Goal: Task Accomplishment & Management: Complete application form

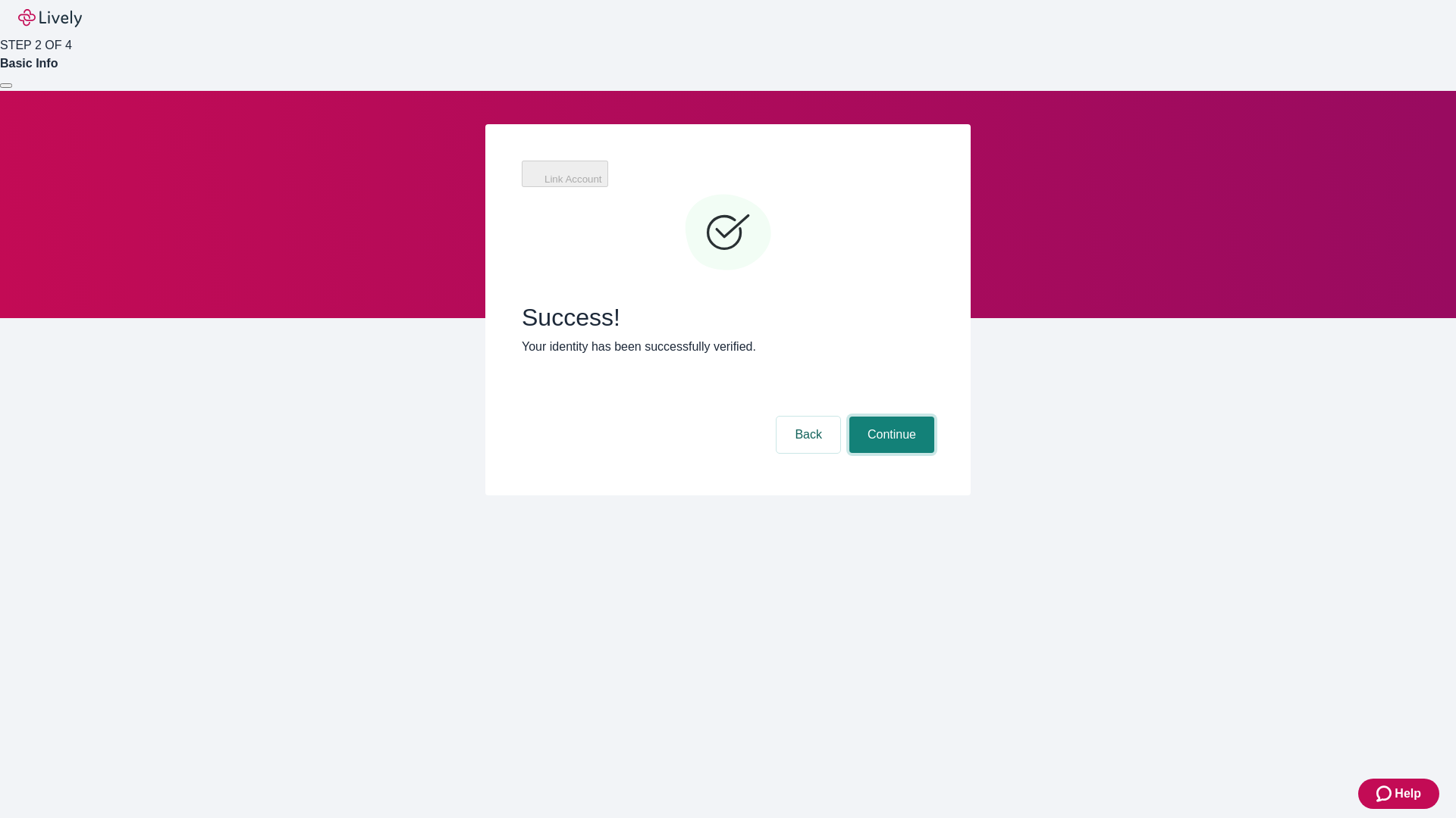
click at [927, 417] on button "Continue" at bounding box center [891, 435] width 85 height 37
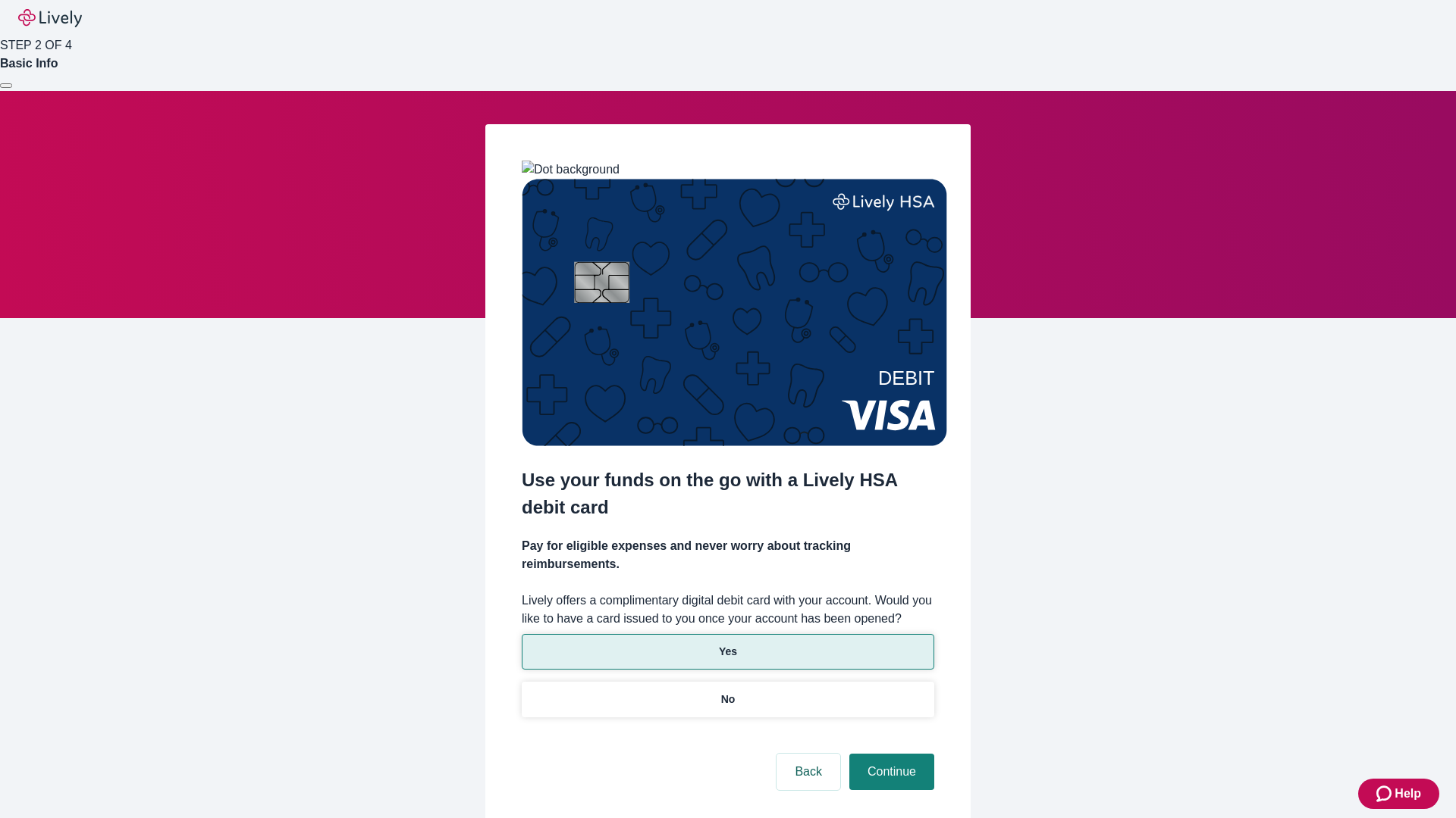
click at [727, 644] on p "Yes" at bounding box center [728, 652] width 18 height 16
click at [889, 754] on button "Continue" at bounding box center [891, 771] width 85 height 37
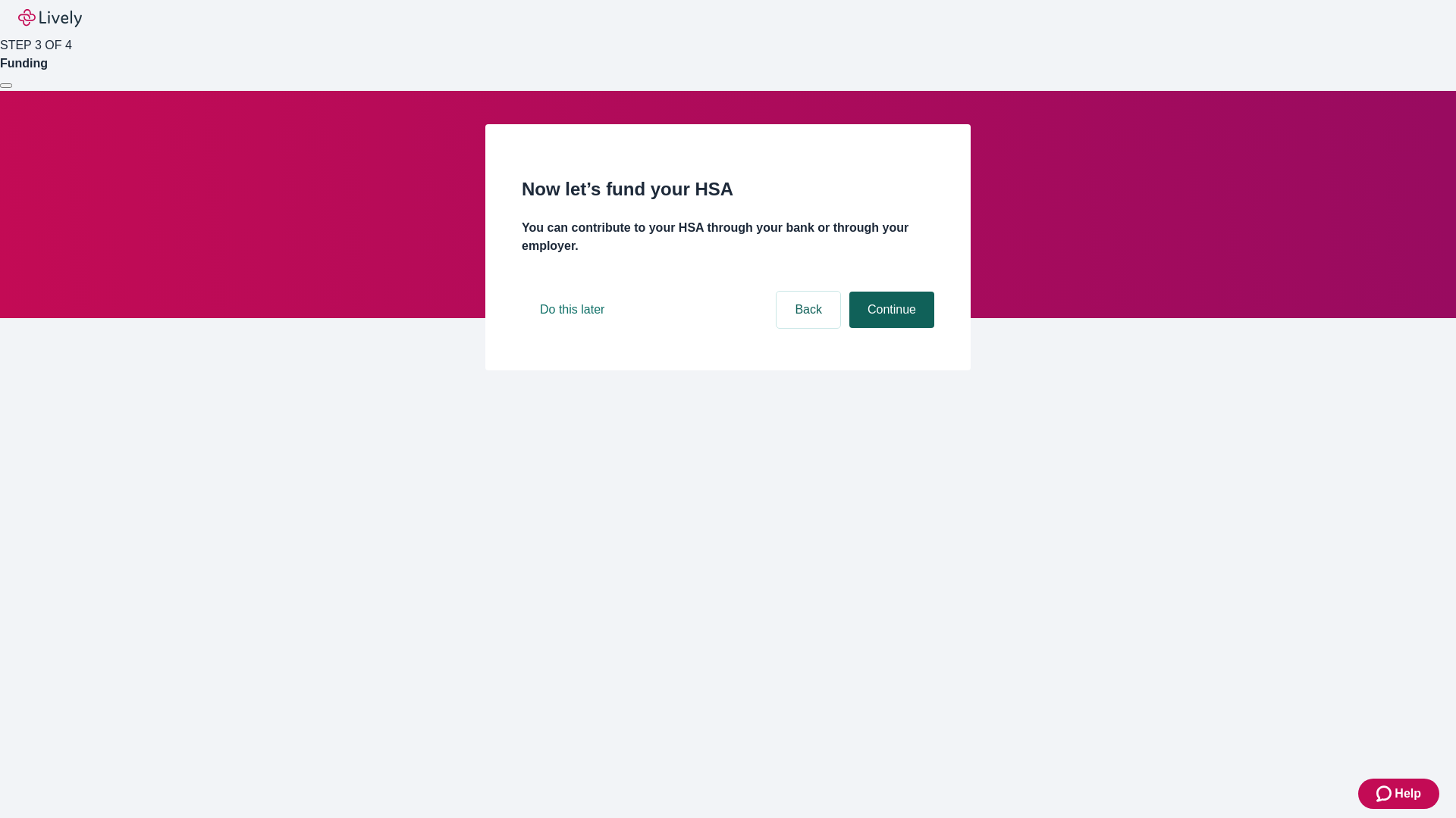
click at [889, 328] on button "Continue" at bounding box center [891, 310] width 85 height 37
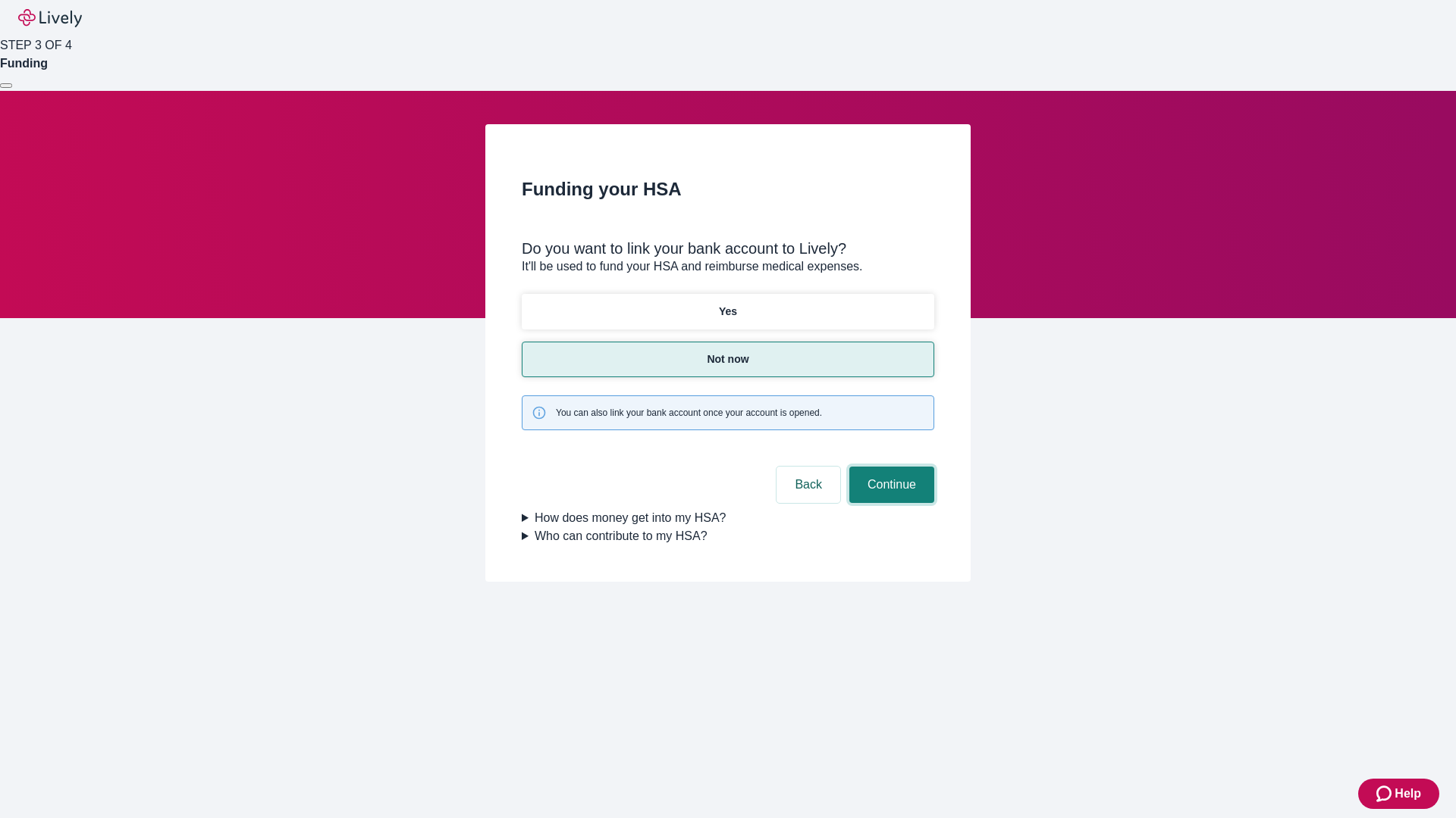
click at [889, 467] on button "Continue" at bounding box center [891, 485] width 85 height 37
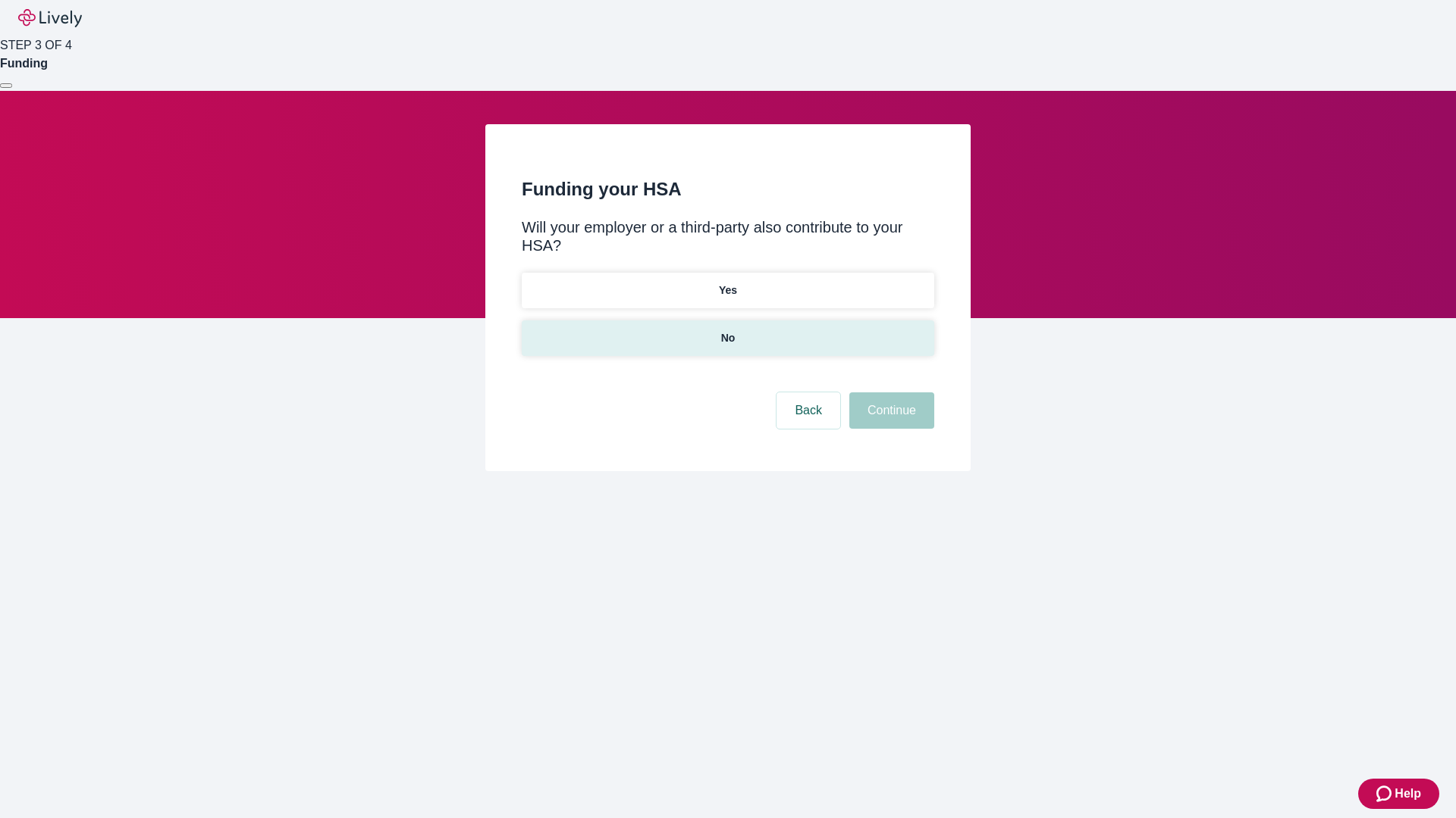
click at [727, 330] on p "No" at bounding box center [728, 338] width 14 height 16
click at [889, 393] on button "Continue" at bounding box center [891, 411] width 85 height 37
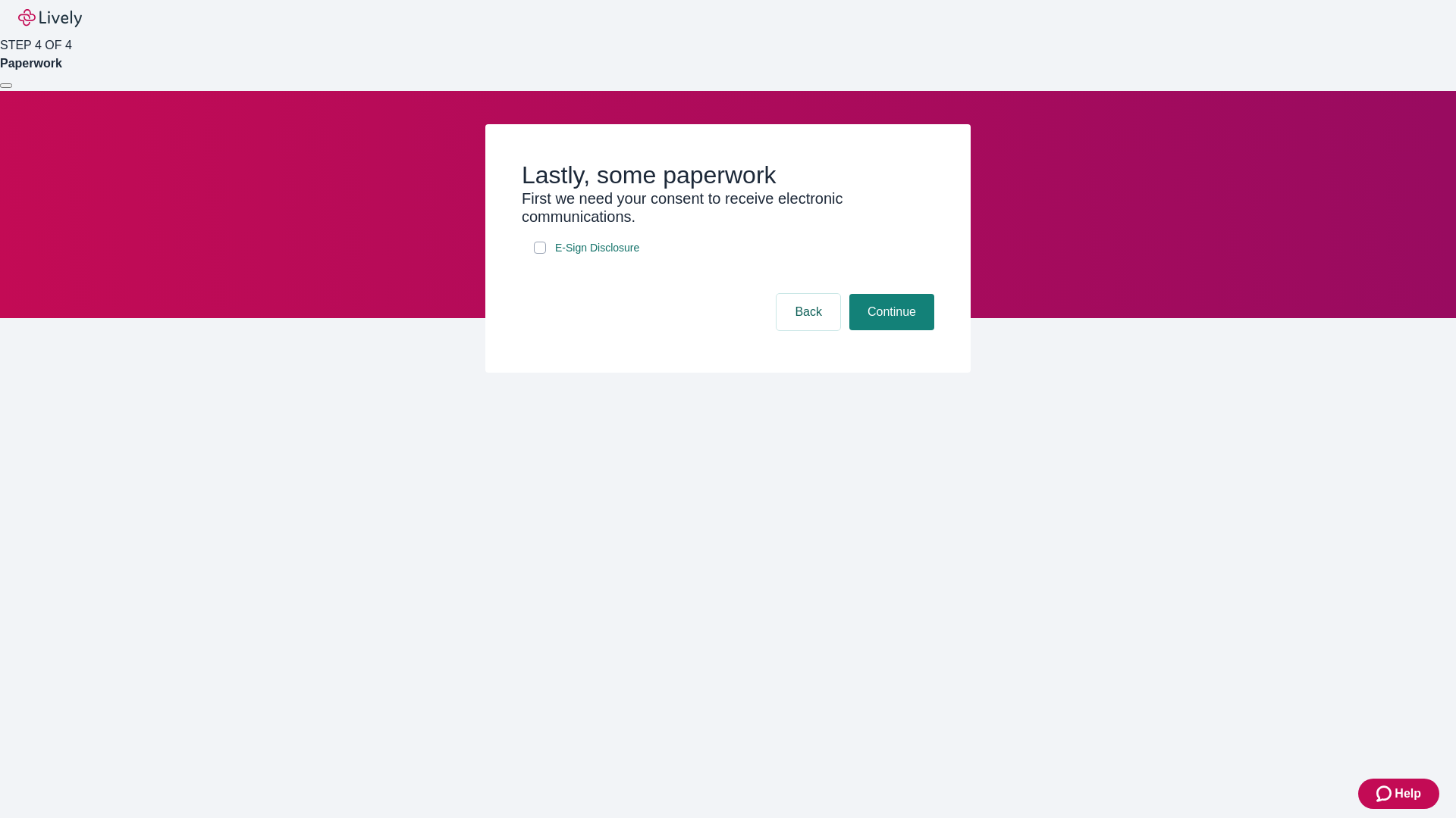
click at [540, 254] on input "E-Sign Disclosure" at bounding box center [540, 248] width 13 height 13
checkbox input "true"
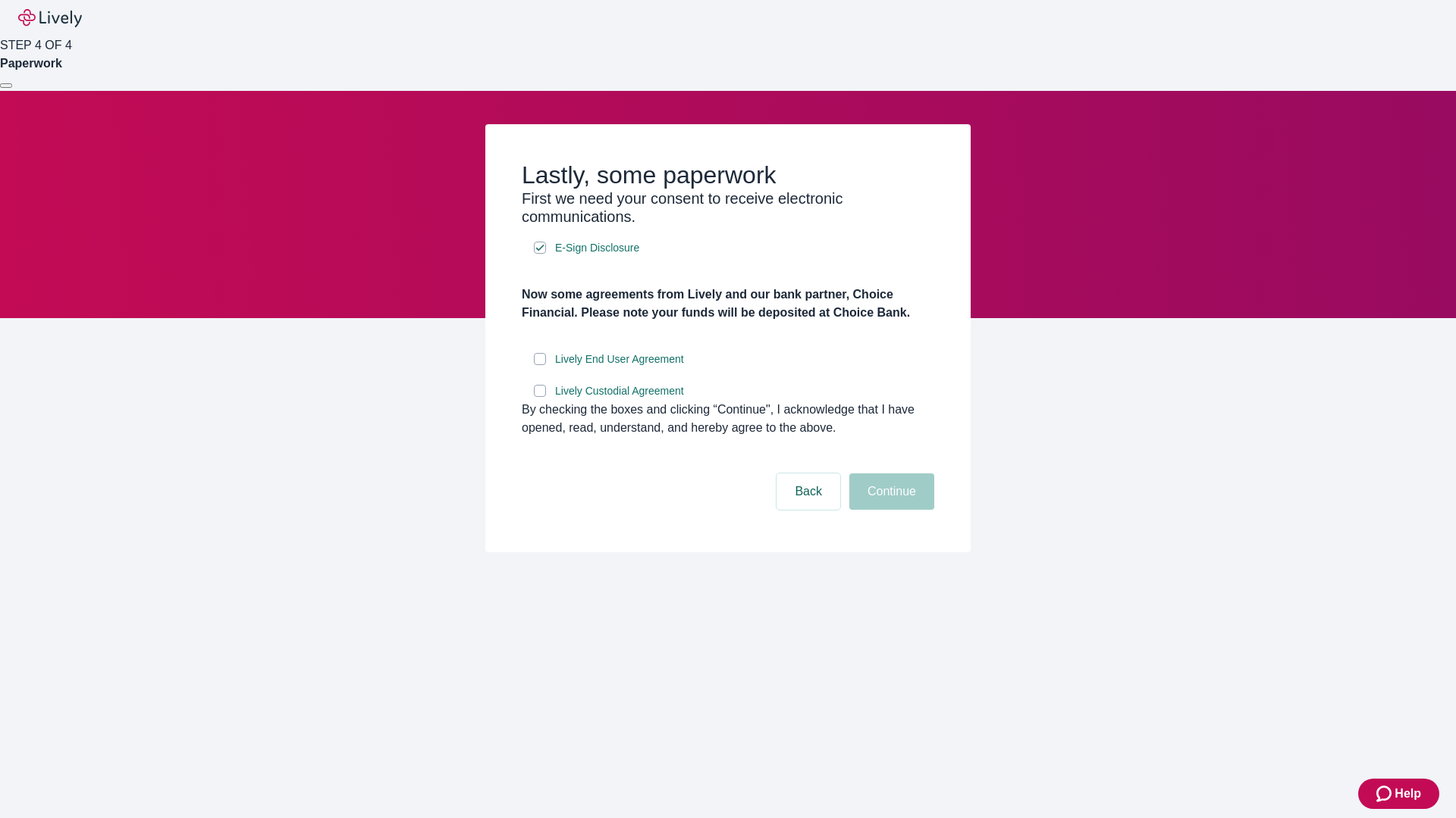
click at [540, 365] on input "Lively End User Agreement" at bounding box center [540, 360] width 13 height 13
checkbox input "true"
click at [540, 397] on input "Lively Custodial Agreement" at bounding box center [540, 391] width 13 height 13
checkbox input "true"
click at [889, 510] on button "Continue" at bounding box center [891, 491] width 85 height 37
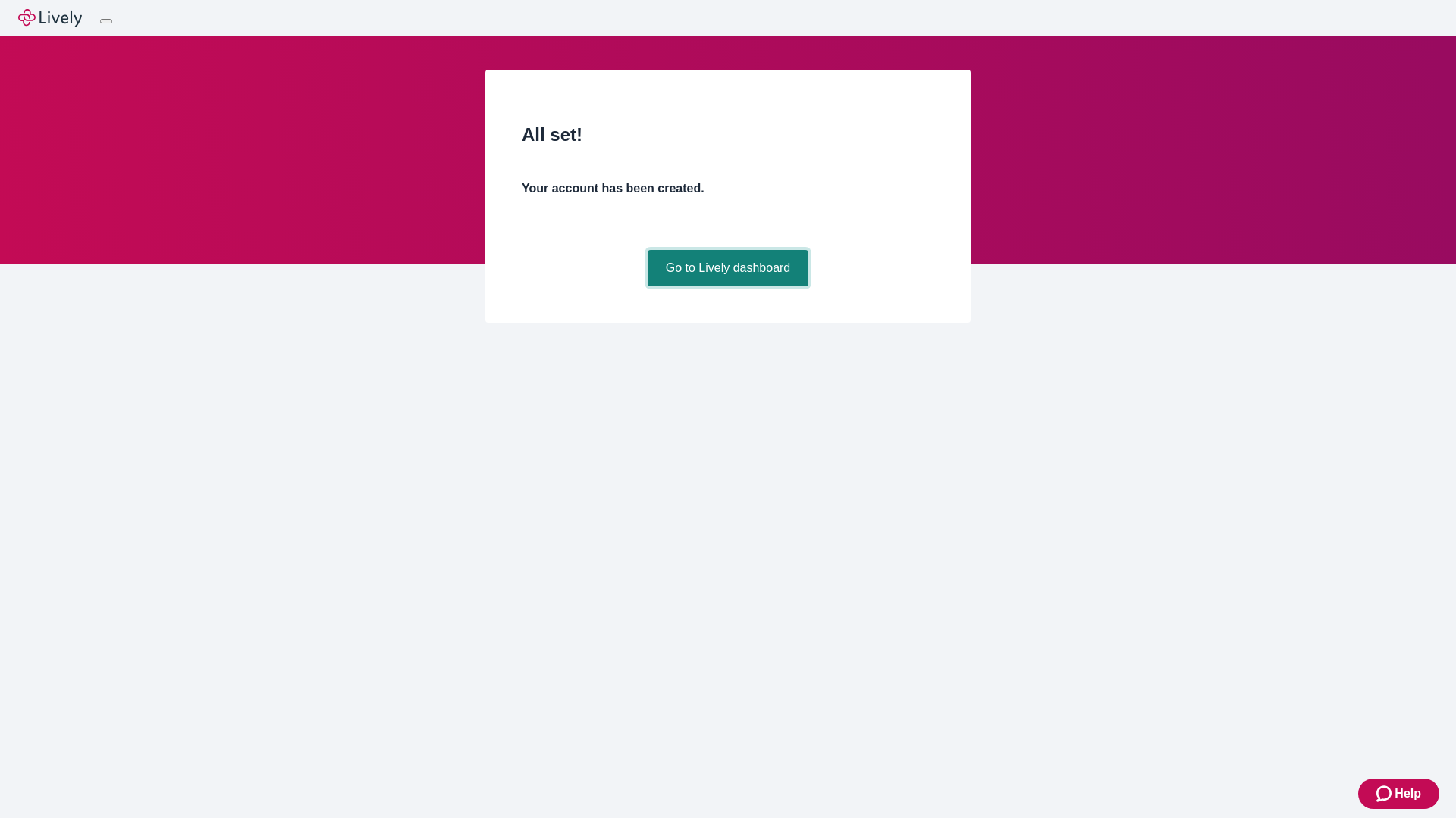
click at [727, 286] on link "Go to Lively dashboard" at bounding box center [728, 268] width 161 height 37
